Goal: Information Seeking & Learning: Learn about a topic

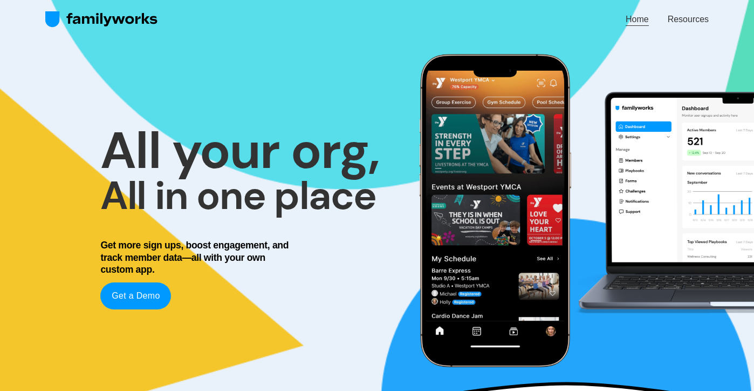
click at [634, 19] on link "Home" at bounding box center [637, 19] width 23 height 15
click at [694, 21] on link "Resources" at bounding box center [688, 19] width 41 height 15
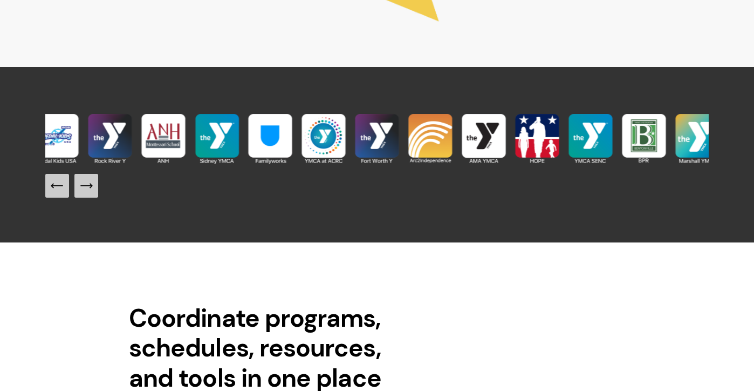
scroll to position [994, 0]
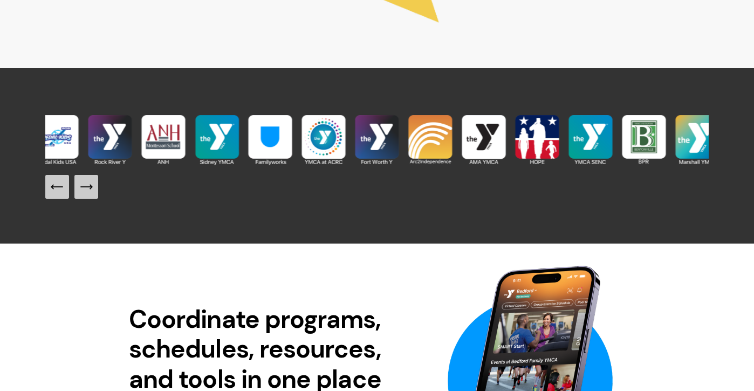
click at [90, 188] on icon "Next Slide" at bounding box center [91, 186] width 2 height 4
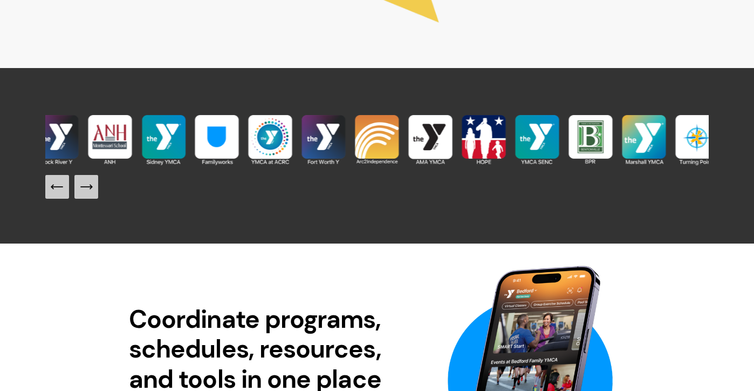
click at [640, 146] on img at bounding box center [643, 139] width 53 height 53
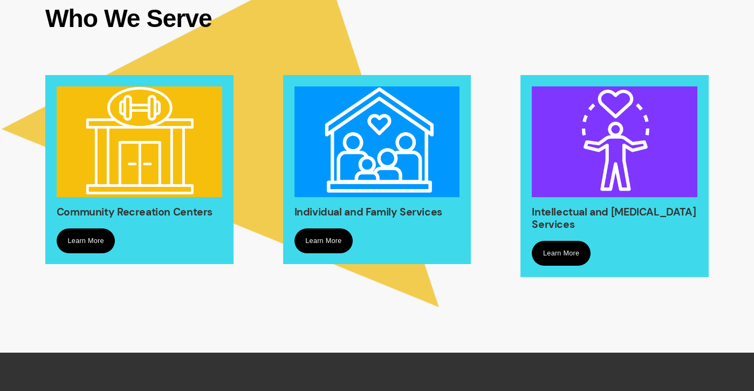
scroll to position [721, 0]
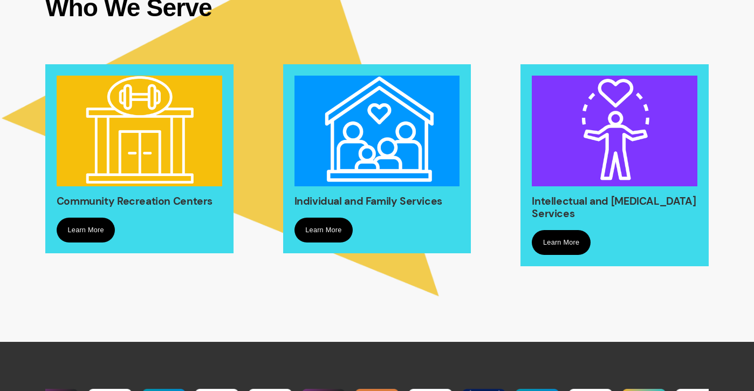
click at [97, 242] on link "Learn More" at bounding box center [86, 229] width 59 height 25
